Goal: Task Accomplishment & Management: Manage account settings

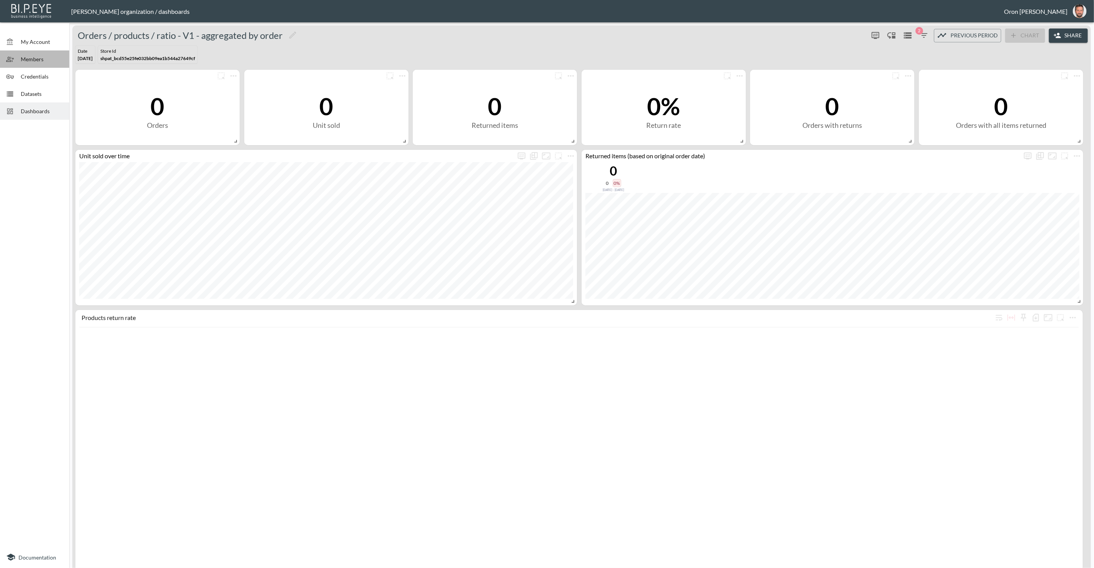
drag, startPoint x: 40, startPoint y: 63, endPoint x: 37, endPoint y: 64, distance: 3.9
click at [40, 63] on div "Members" at bounding box center [34, 58] width 69 height 17
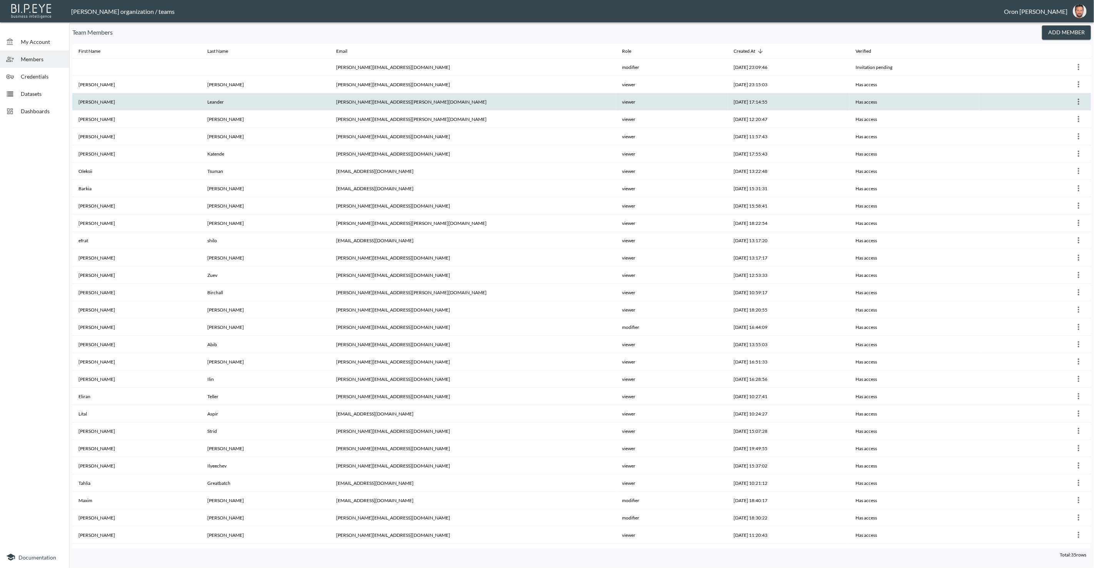
click at [1080, 101] on icon "more" at bounding box center [1078, 101] width 9 height 9
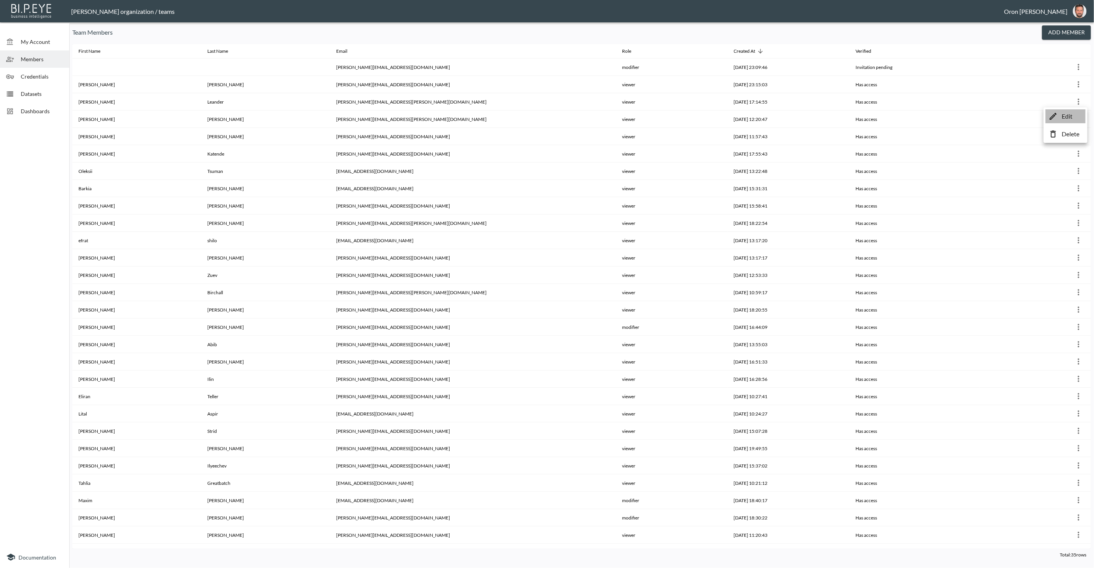
click at [1069, 114] on p "Edit" at bounding box center [1067, 116] width 11 height 9
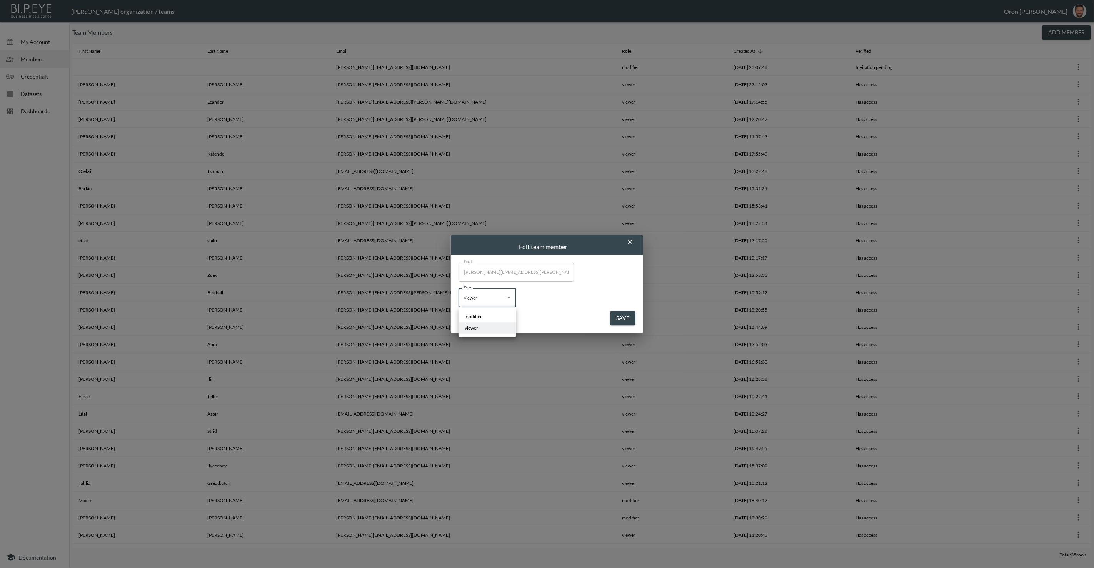
click at [493, 300] on body "BI.P.EYE, Interactive Analytics Dashboards - app [PERSON_NAME] organization / t…" at bounding box center [547, 284] width 1094 height 568
drag, startPoint x: 484, startPoint y: 316, endPoint x: 519, endPoint y: 321, distance: 35.0
click at [485, 316] on li "modifier" at bounding box center [488, 317] width 58 height 12
type input "modifier"
click at [621, 320] on button "Save" at bounding box center [622, 318] width 25 height 14
